Goal: Information Seeking & Learning: Learn about a topic

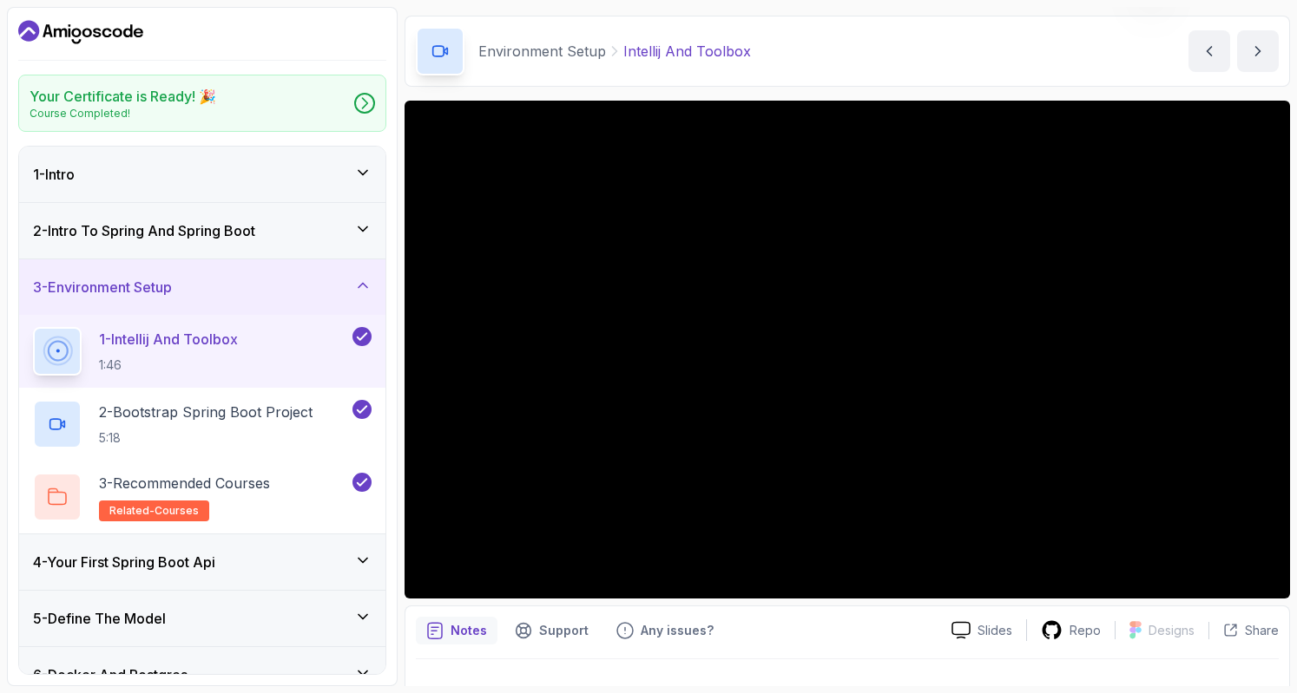
scroll to position [248, 0]
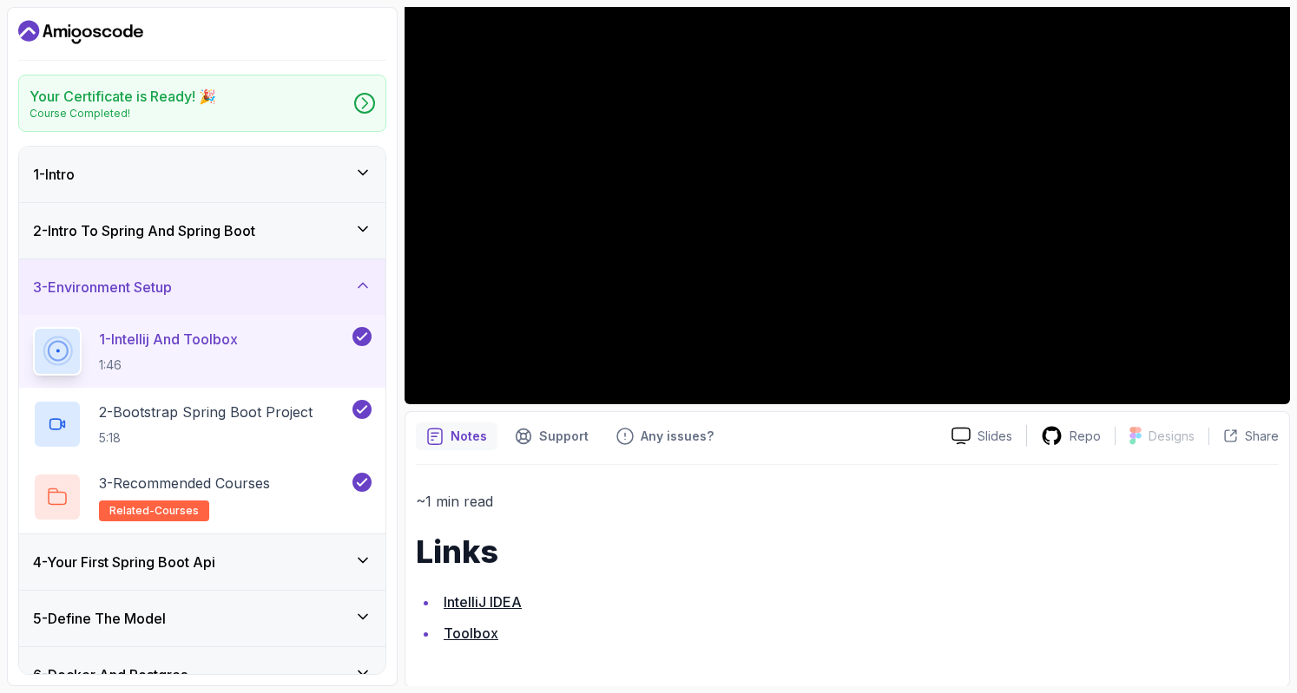
click at [505, 601] on link "IntelliJ IDEA" at bounding box center [482, 602] width 78 height 17
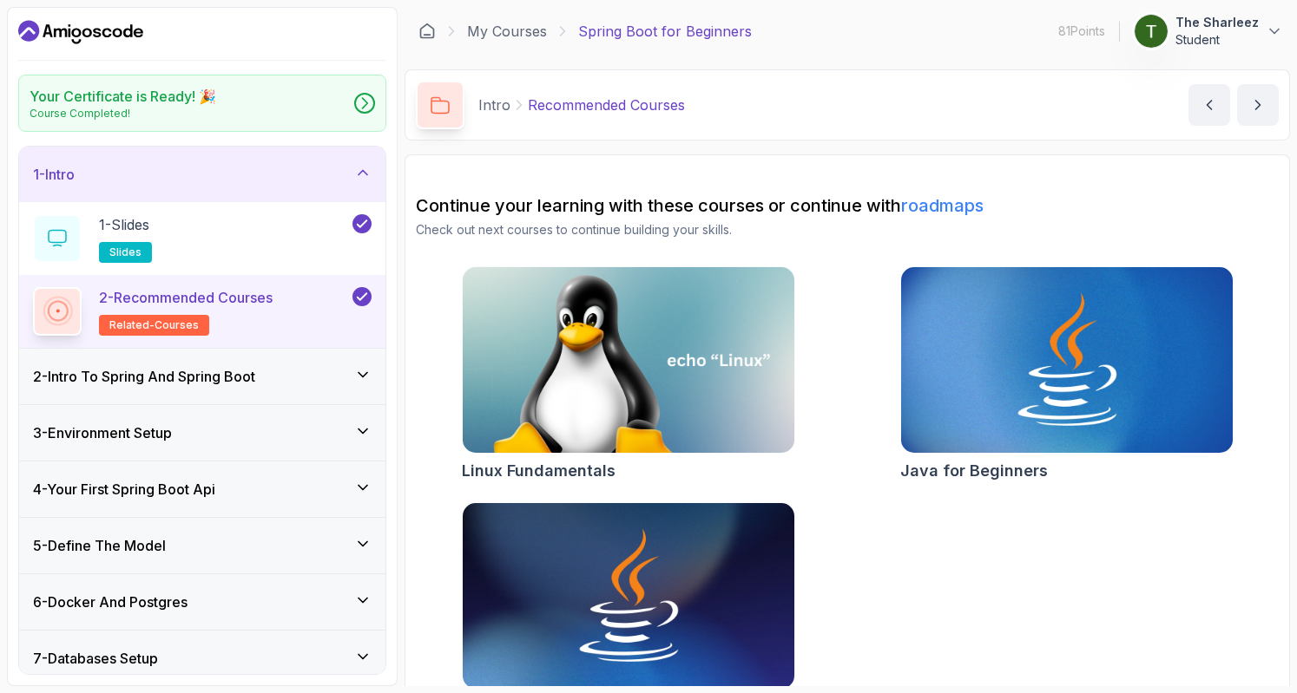
click at [271, 384] on div "2 - Intro To Spring And Spring Boot" at bounding box center [202, 376] width 338 height 21
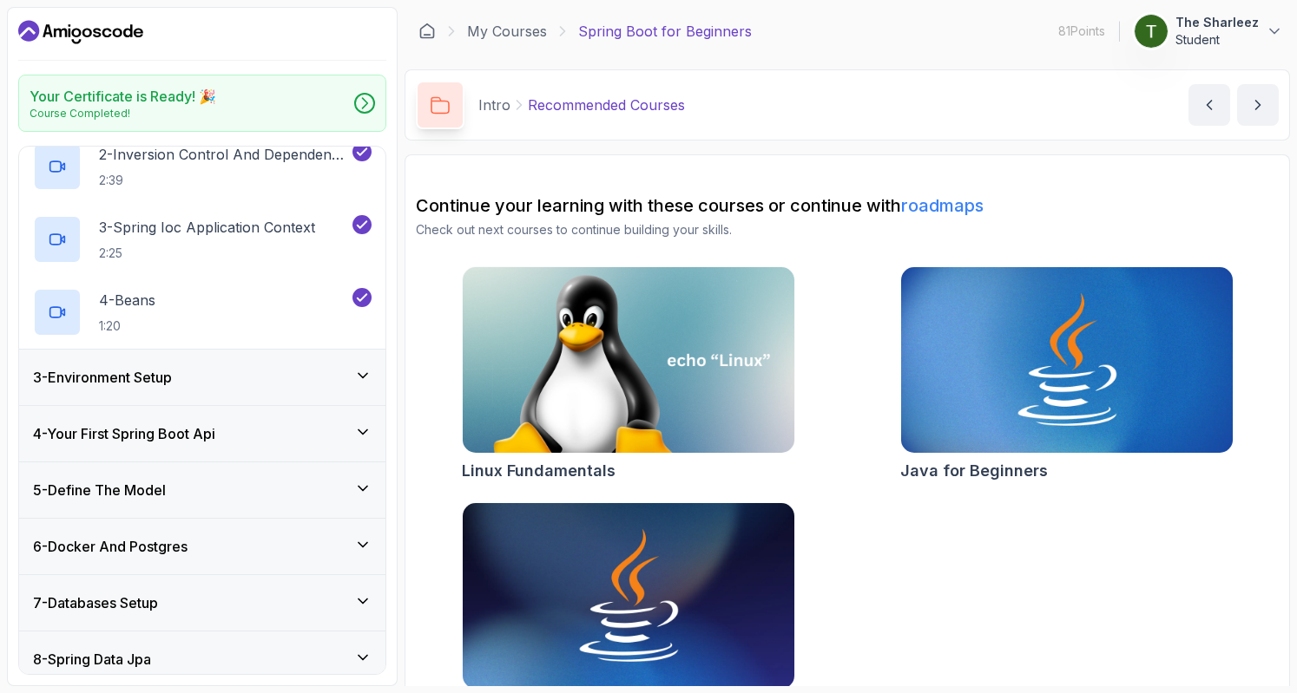
click at [245, 379] on div "3 - Environment Setup" at bounding box center [202, 377] width 338 height 21
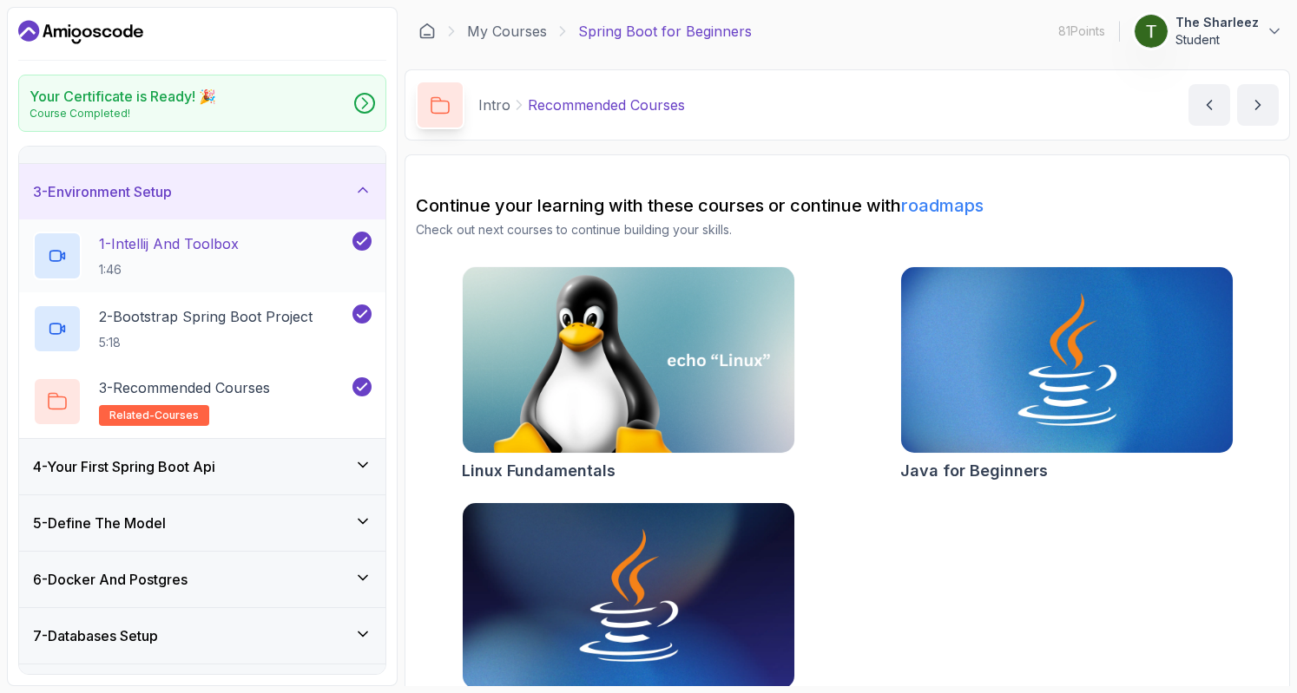
scroll to position [90, 0]
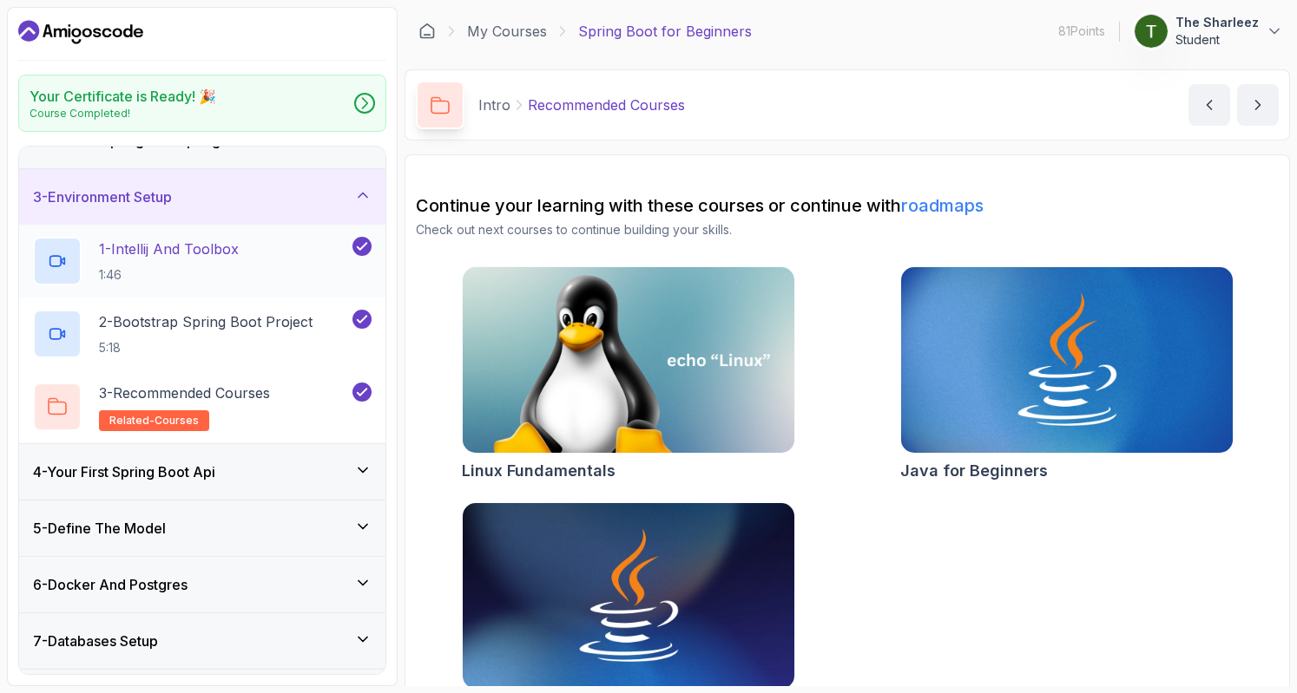
click at [191, 247] on p "1 - Intellij And Toolbox" at bounding box center [169, 249] width 140 height 21
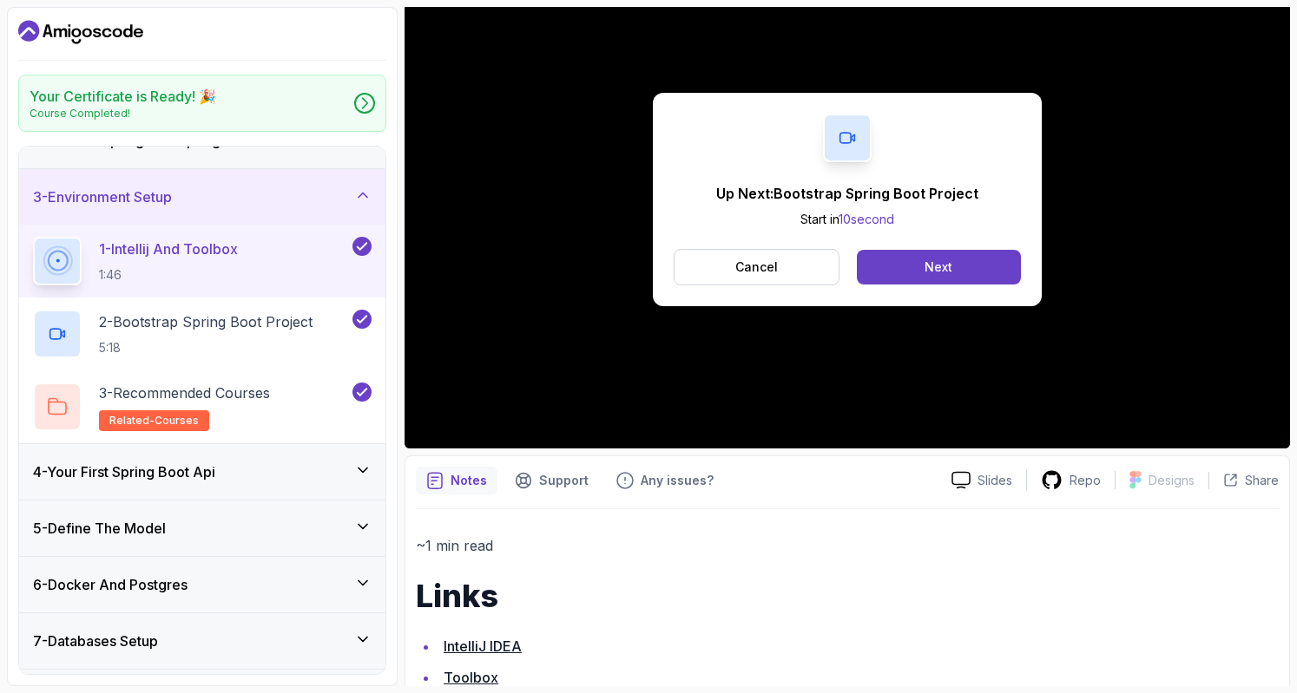
scroll to position [248, 0]
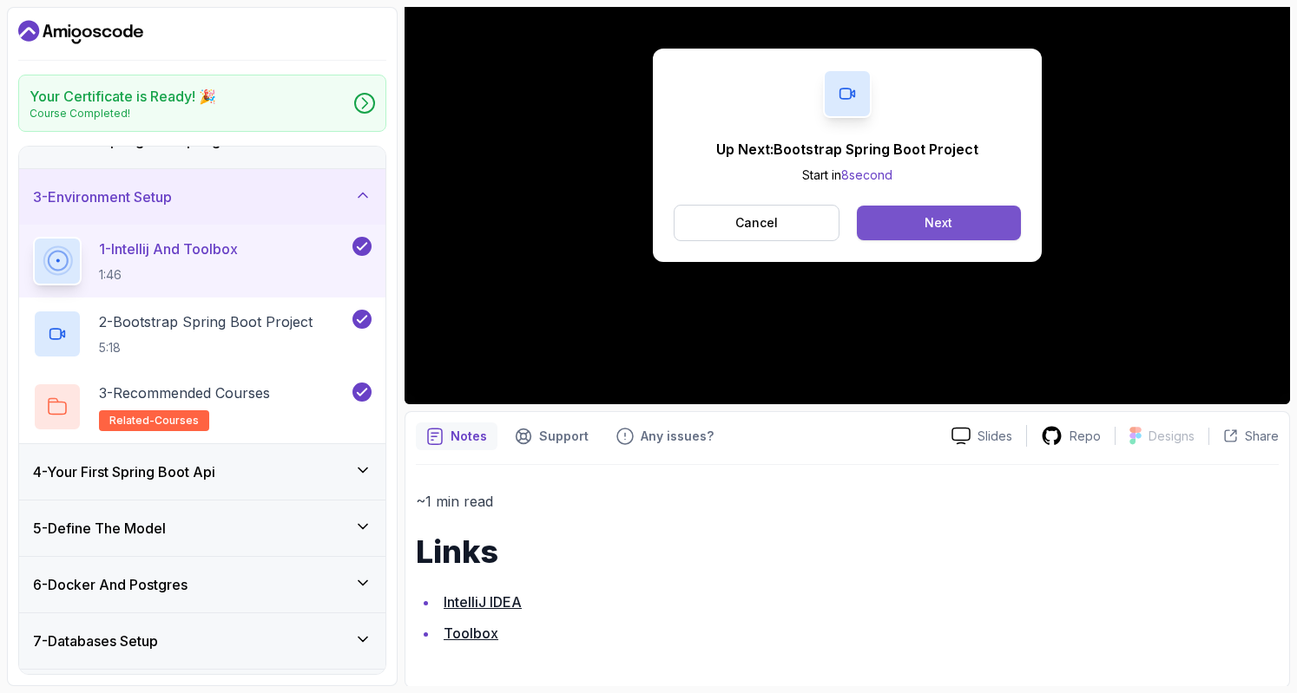
click at [890, 211] on button "Next" at bounding box center [939, 223] width 164 height 35
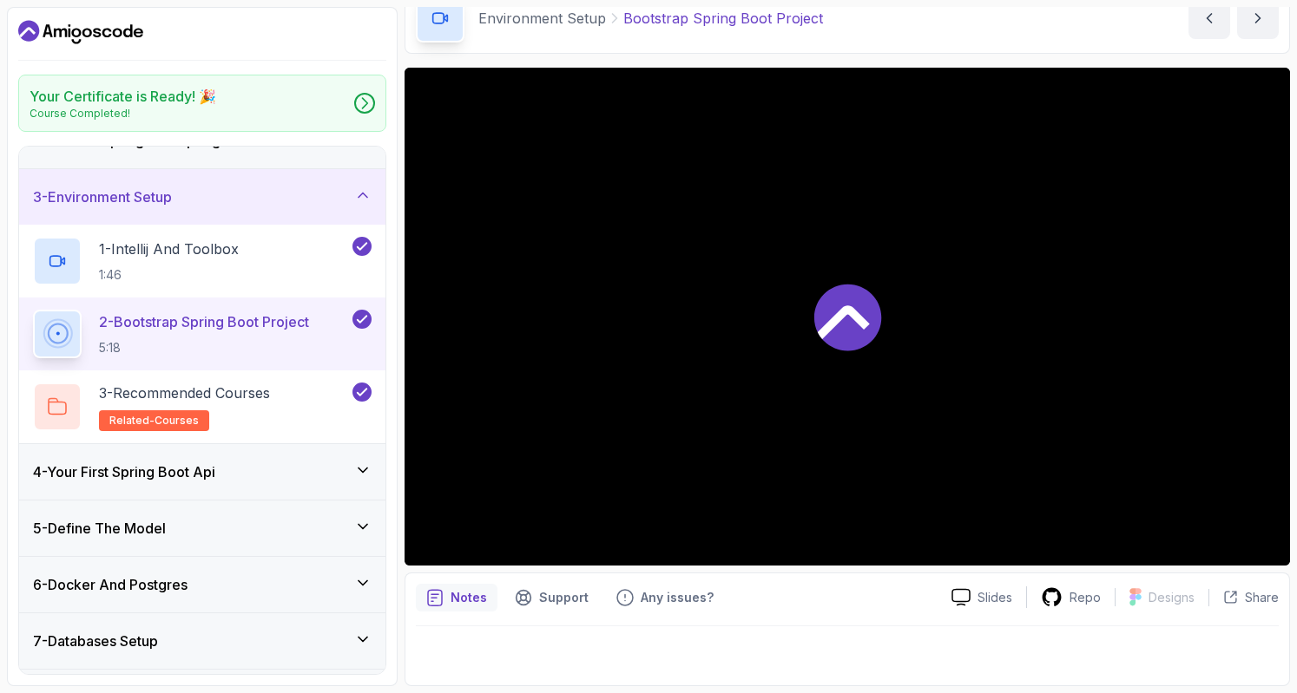
scroll to position [85, 0]
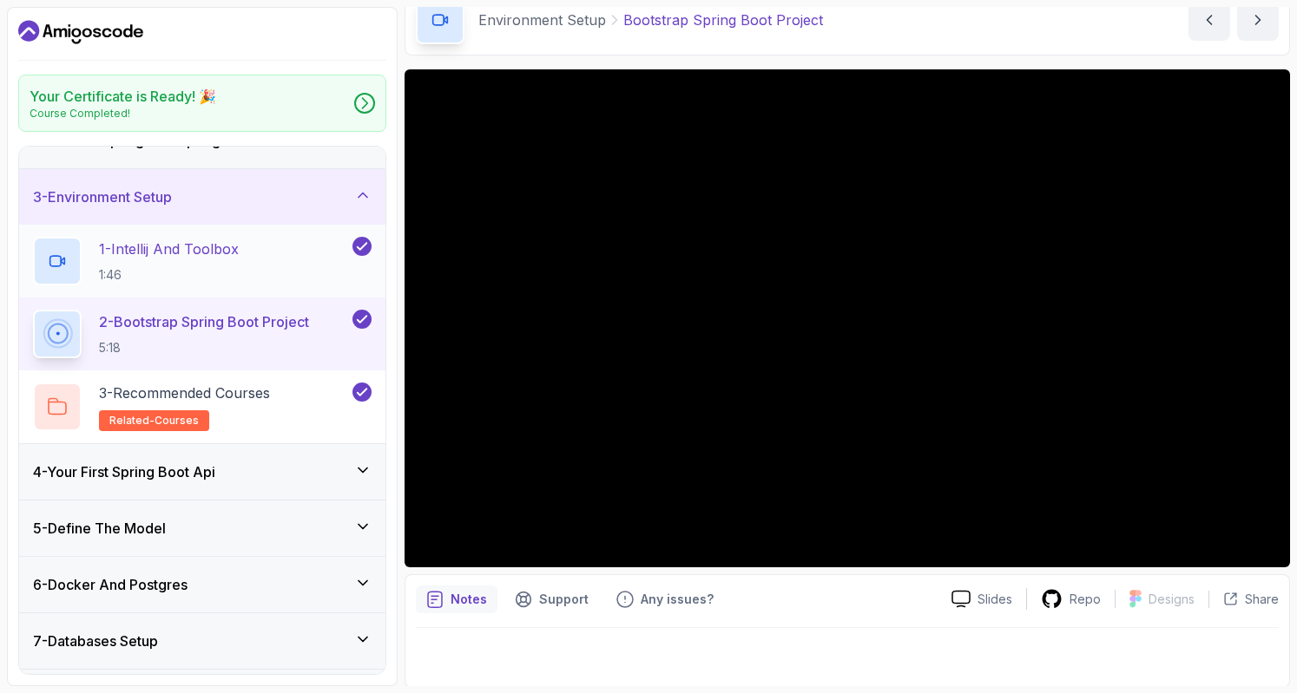
click at [193, 267] on p "1:46" at bounding box center [169, 274] width 140 height 17
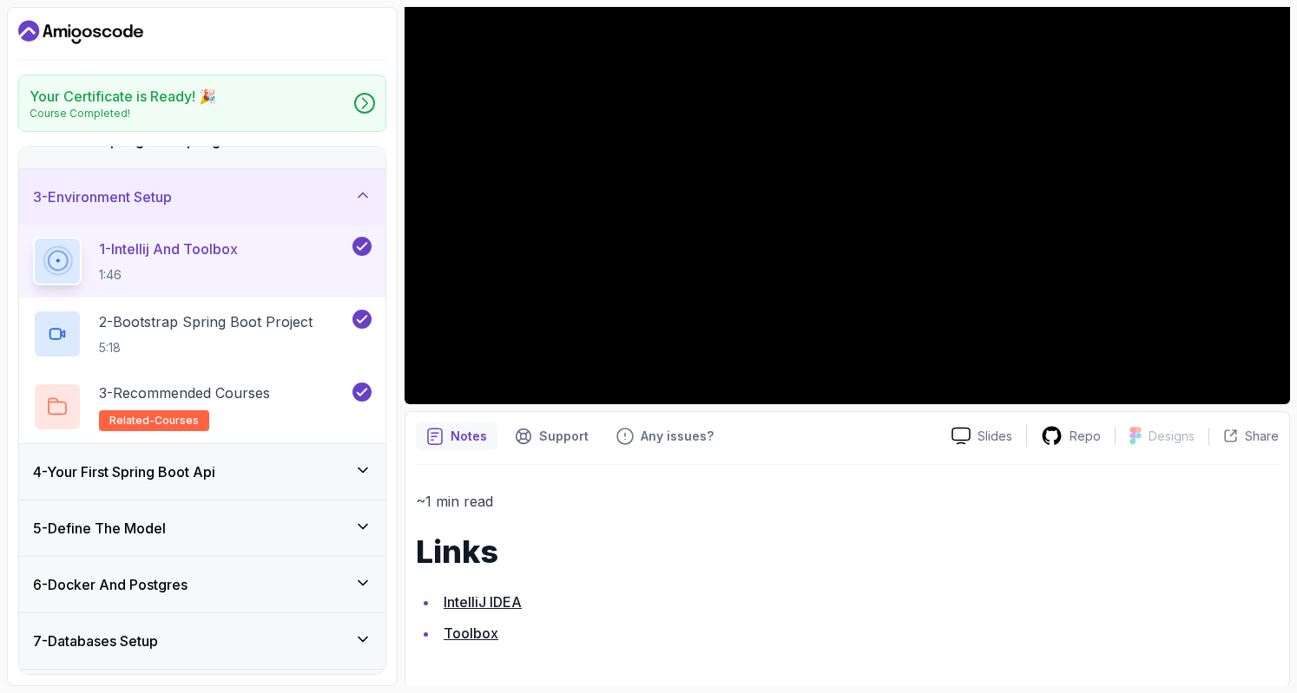
scroll to position [33, 0]
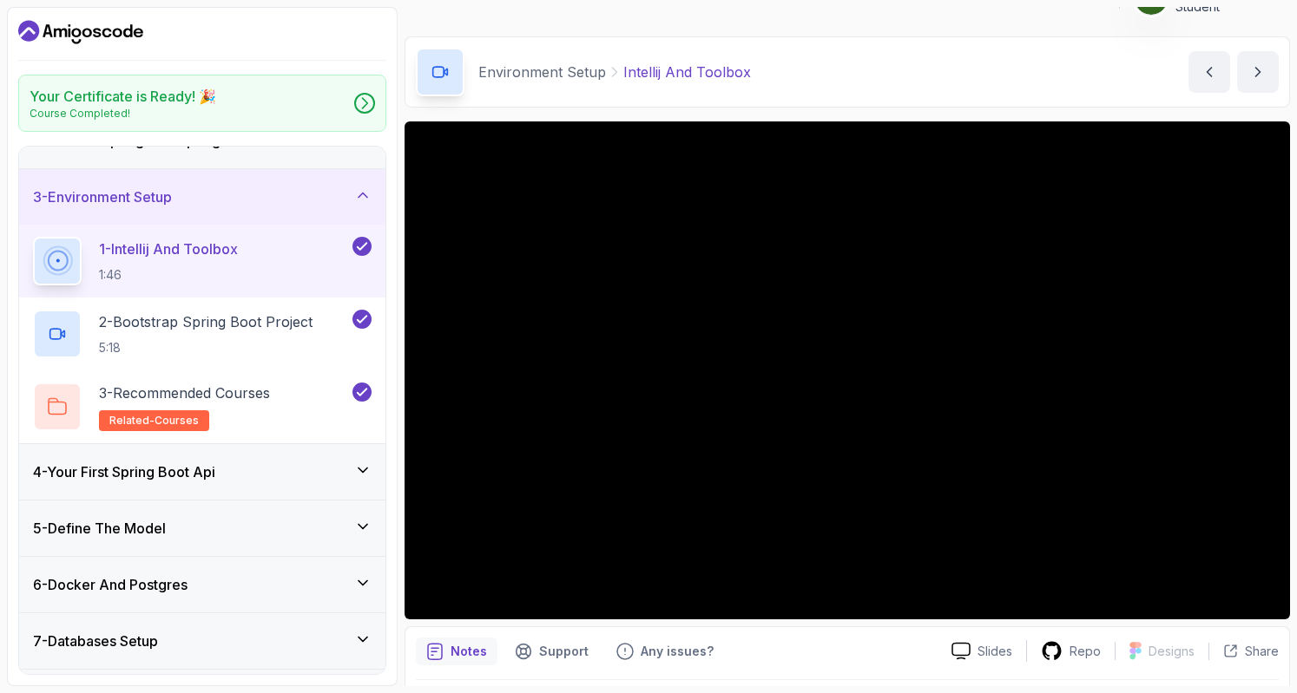
click at [74, 293] on div "1 - Intellij And Toolbox 1:46" at bounding box center [202, 261] width 366 height 73
click at [139, 328] on p "2 - Bootstrap Spring Boot Project" at bounding box center [205, 322] width 213 height 21
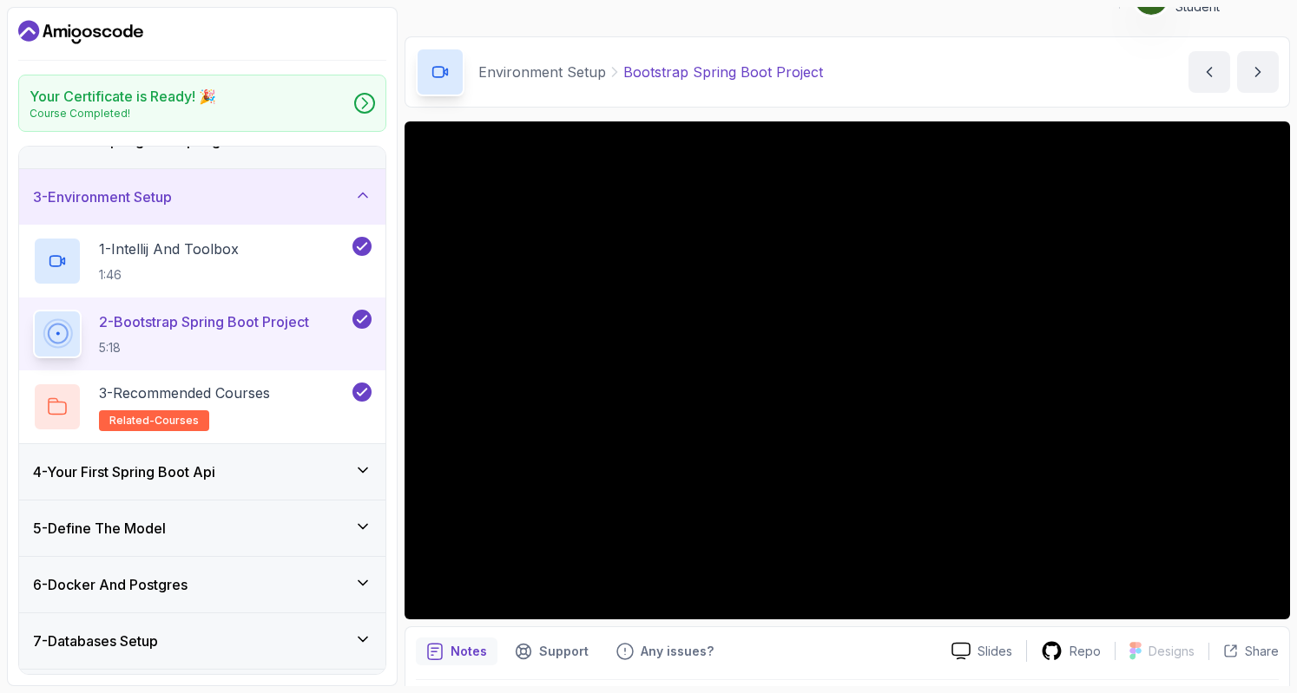
click at [238, 482] on div "4 - Your First Spring Boot Api" at bounding box center [202, 472] width 366 height 56
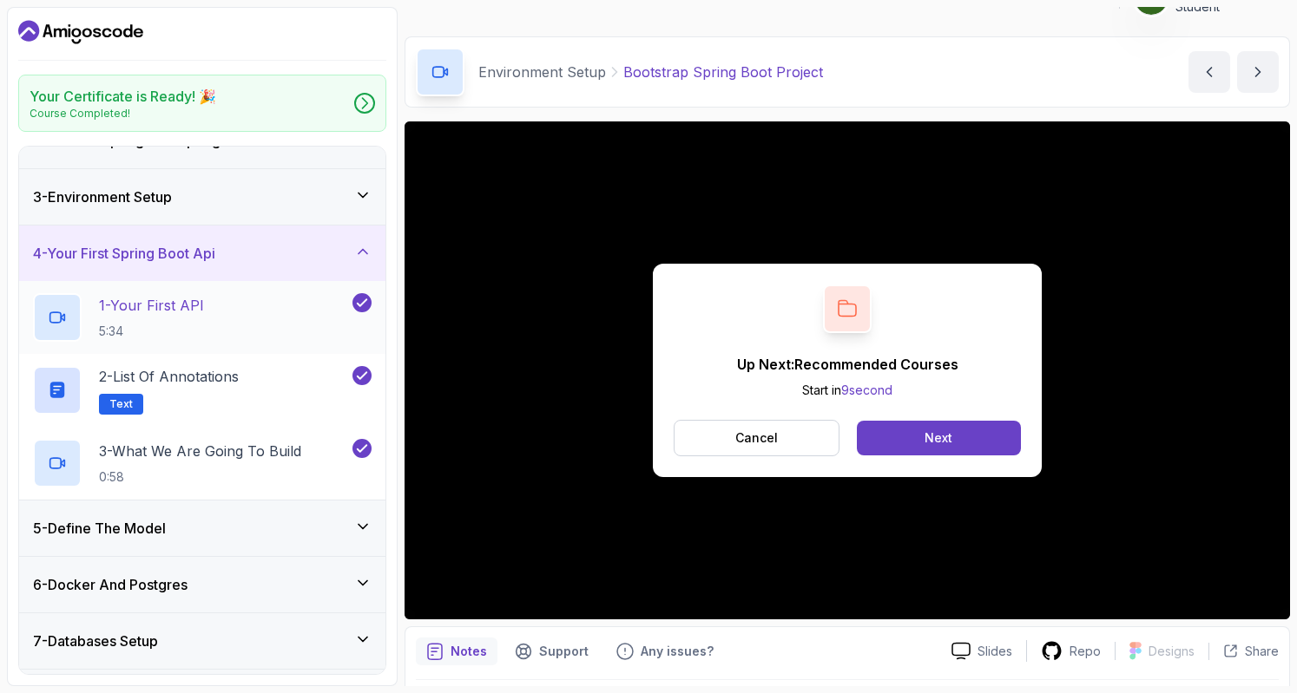
click at [181, 295] on p "1 - Your First API" at bounding box center [151, 305] width 105 height 21
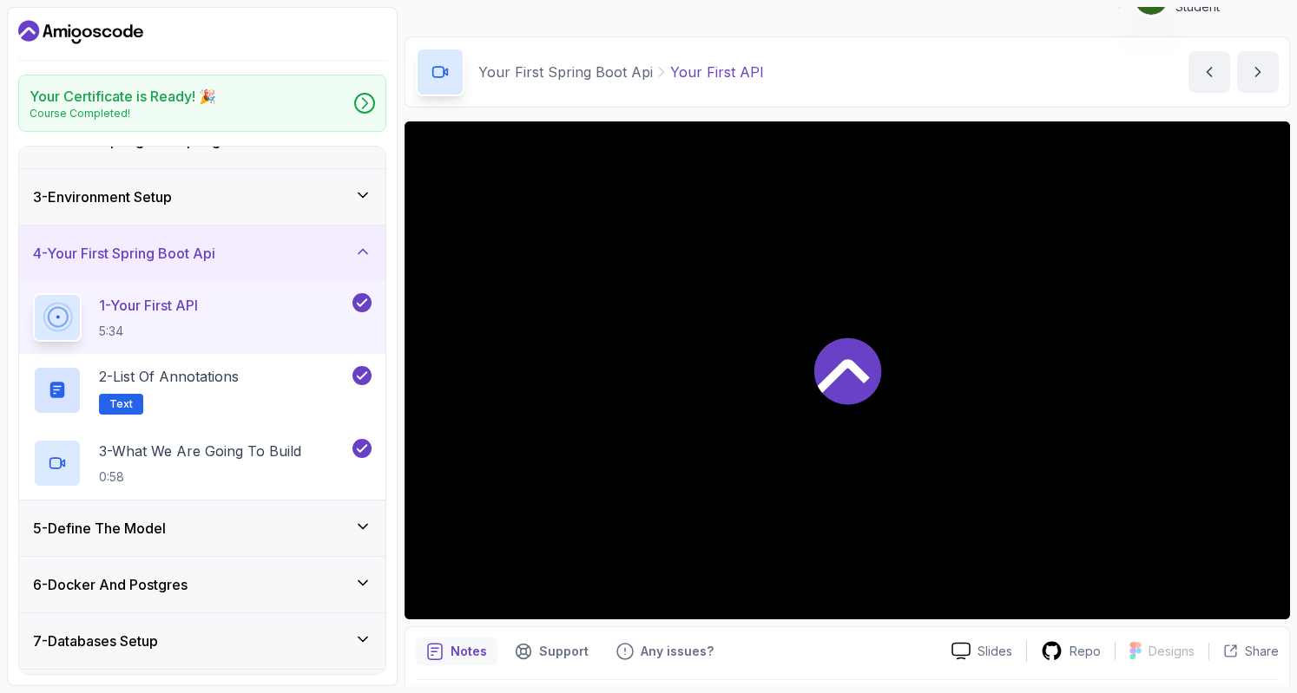
click at [181, 295] on p "1 - Your First API" at bounding box center [148, 305] width 99 height 21
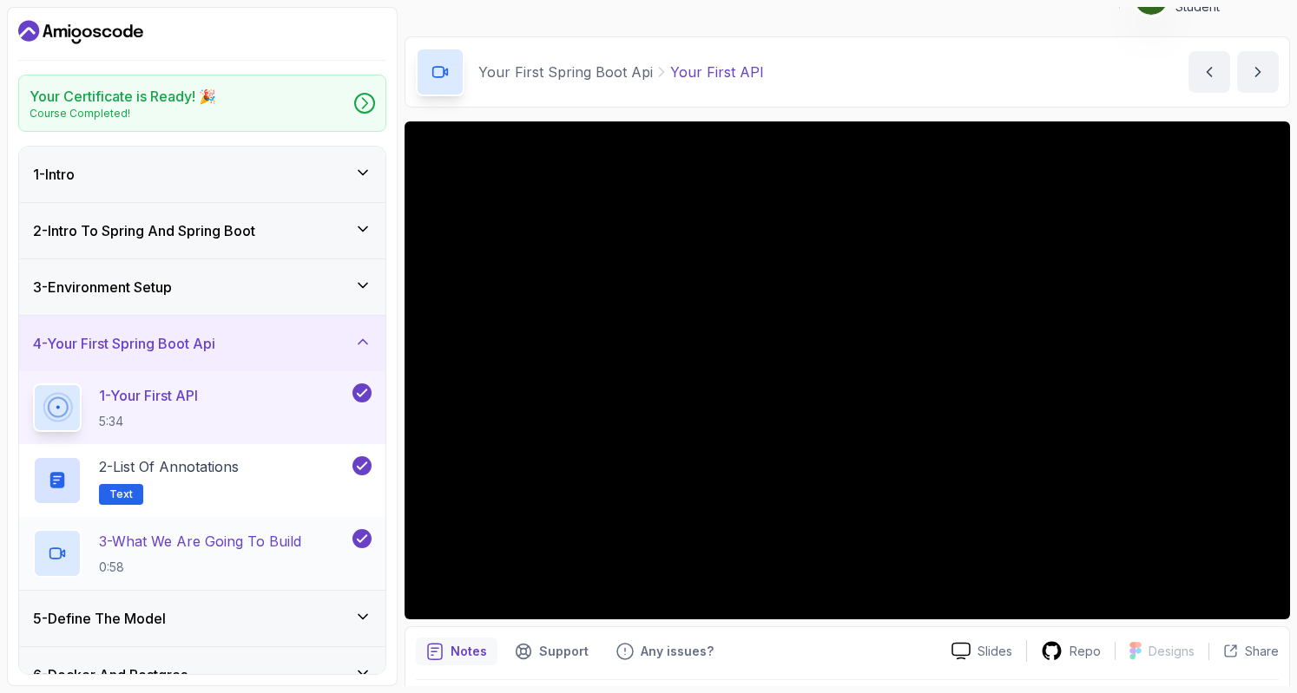
scroll to position [167, 0]
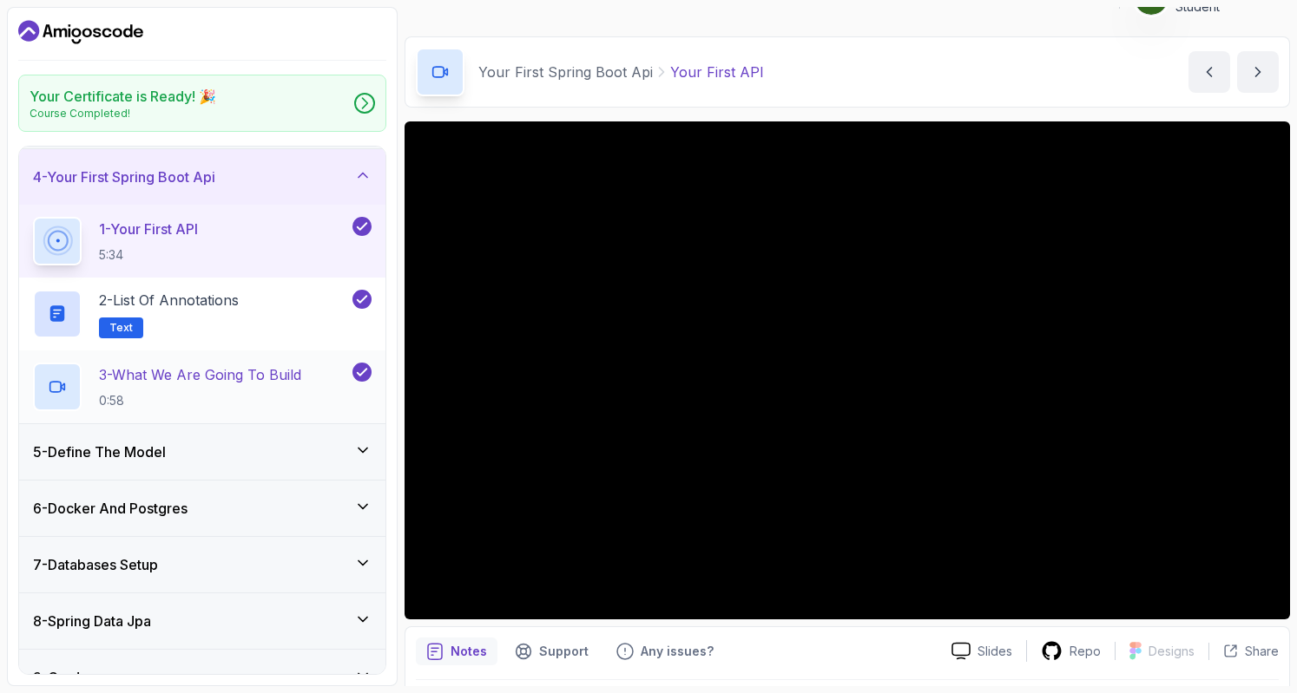
click at [301, 371] on p "3 - What We Are Going To Build" at bounding box center [200, 374] width 202 height 21
